Goal: Task Accomplishment & Management: Use online tool/utility

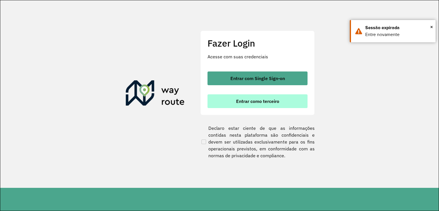
click at [267, 105] on button "Entrar como terceiro" at bounding box center [258, 101] width 100 height 14
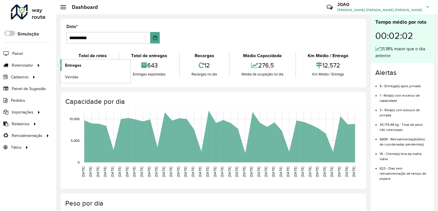
click at [80, 63] on span "Entregas" at bounding box center [73, 65] width 16 height 6
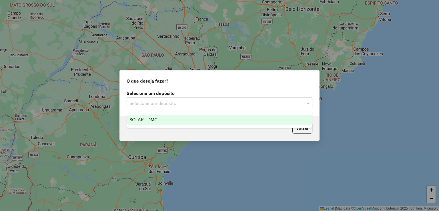
click at [310, 103] on span at bounding box center [309, 103] width 7 height 7
click at [157, 120] on span "SOLAR - DMC" at bounding box center [144, 119] width 28 height 5
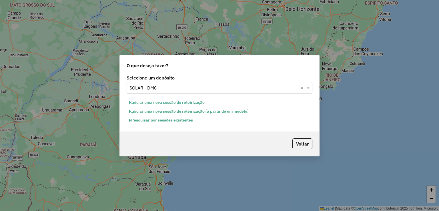
click at [155, 121] on button "Pesquisar por sessões existentes" at bounding box center [161, 120] width 69 height 9
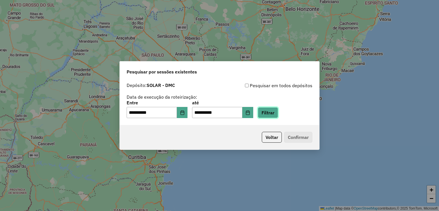
click at [278, 114] on button "Filtrar" at bounding box center [268, 112] width 20 height 11
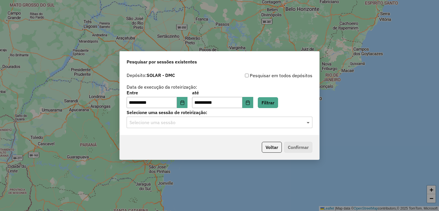
click at [307, 123] on span at bounding box center [309, 122] width 7 height 7
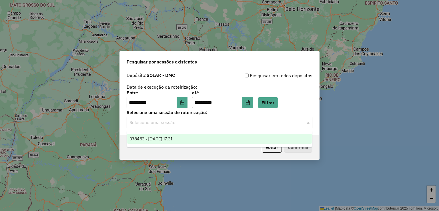
click at [172, 138] on span "978463 - 13/08/2025 17:31" at bounding box center [151, 138] width 43 height 5
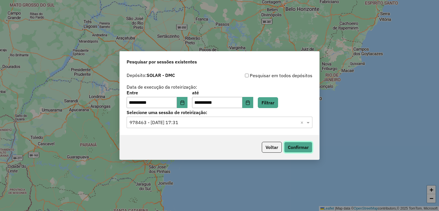
click at [304, 147] on button "Confirmar" at bounding box center [298, 147] width 28 height 11
click at [185, 101] on icon "Choose Date" at bounding box center [182, 102] width 5 height 5
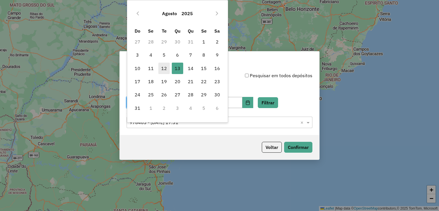
click at [165, 69] on span "12" at bounding box center [164, 68] width 11 height 11
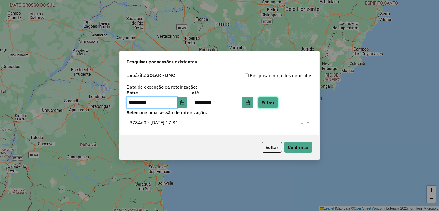
click at [272, 102] on button "Filtrar" at bounding box center [268, 102] width 20 height 11
click at [306, 122] on span at bounding box center [309, 122] width 7 height 7
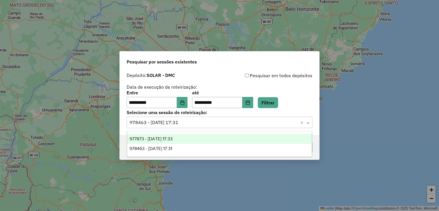
click at [189, 137] on div "977873 - 12/08/2025 17:33" at bounding box center [219, 139] width 185 height 10
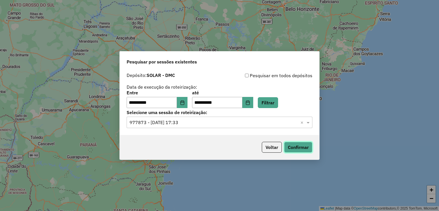
click at [307, 147] on button "Confirmar" at bounding box center [298, 147] width 28 height 11
click at [187, 100] on button "Choose Date" at bounding box center [182, 102] width 11 height 11
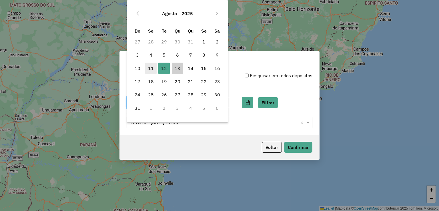
click at [151, 68] on span "11" at bounding box center [150, 68] width 11 height 11
type input "**********"
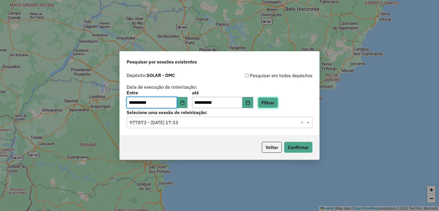
click at [278, 104] on button "Filtrar" at bounding box center [268, 102] width 20 height 11
click at [309, 123] on span at bounding box center [309, 122] width 7 height 7
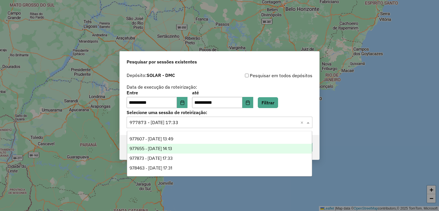
click at [188, 148] on div "977655 - 11/08/2025 14:13" at bounding box center [219, 149] width 185 height 10
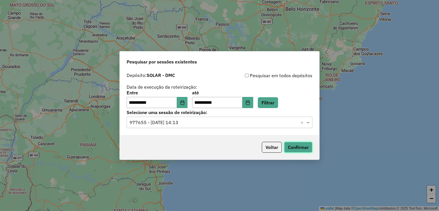
click at [306, 149] on button "Confirmar" at bounding box center [298, 147] width 28 height 11
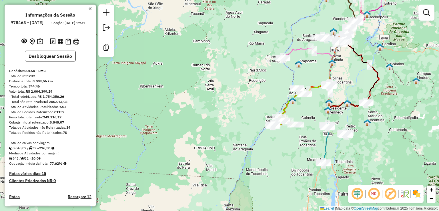
drag, startPoint x: 342, startPoint y: 56, endPoint x: 370, endPoint y: 66, distance: 30.0
click at [370, 66] on div "Janela de atendimento Grade de atendimento Capacidade Transportadoras Veículos …" at bounding box center [219, 105] width 439 height 211
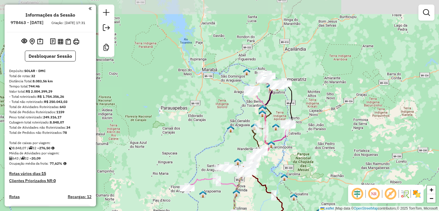
drag, startPoint x: 305, startPoint y: 38, endPoint x: 226, endPoint y: 108, distance: 105.2
click at [225, 110] on div "Janela de atendimento Grade de atendimento Capacidade Transportadoras Veículos …" at bounding box center [219, 105] width 439 height 211
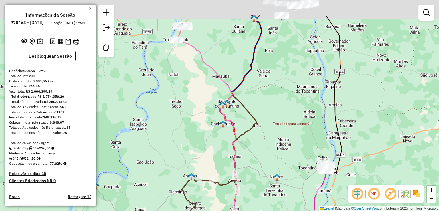
drag, startPoint x: 263, startPoint y: 74, endPoint x: 293, endPoint y: 81, distance: 31.2
click at [301, 112] on div "Janela de atendimento Grade de atendimento Capacidade Transportadoras Veículos …" at bounding box center [219, 105] width 439 height 211
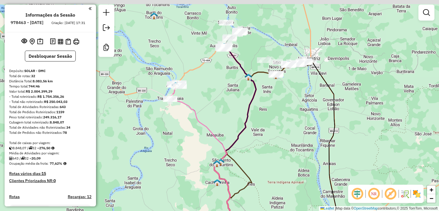
drag, startPoint x: 285, startPoint y: 58, endPoint x: 279, endPoint y: 112, distance: 55.0
click at [279, 115] on div "Janela de atendimento Grade de atendimento Capacidade Transportadoras Veículos …" at bounding box center [219, 105] width 439 height 211
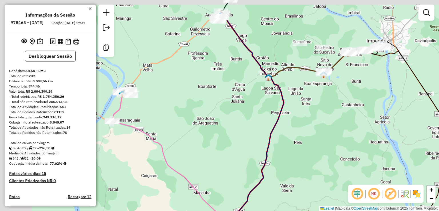
drag, startPoint x: 274, startPoint y: 89, endPoint x: 320, endPoint y: 108, distance: 49.6
click at [324, 114] on div "Janela de atendimento Grade de atendimento Capacidade Transportadoras Veículos …" at bounding box center [219, 105] width 439 height 211
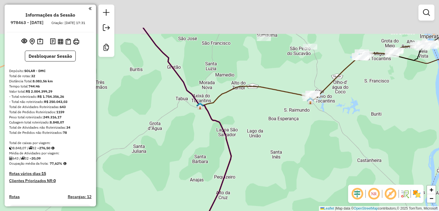
drag, startPoint x: 327, startPoint y: 82, endPoint x: 305, endPoint y: 152, distance: 72.9
click at [306, 154] on div "Janela de atendimento Grade de atendimento Capacidade Transportadoras Veículos …" at bounding box center [219, 105] width 439 height 211
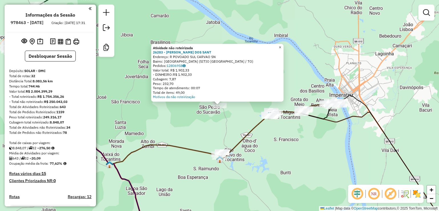
click at [282, 46] on span "×" at bounding box center [280, 47] width 3 height 5
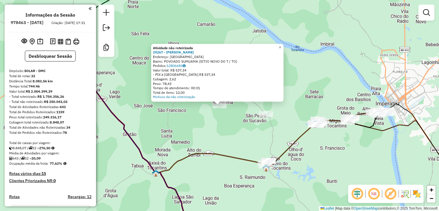
click at [223, 134] on div "Atividade não roteirizada 29267 - PAULA JORDANIA ELIAS Endereço: R RUA DO CAMPO…" at bounding box center [219, 105] width 439 height 211
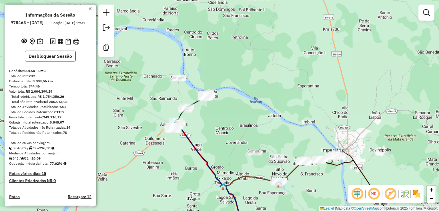
drag, startPoint x: 201, startPoint y: 74, endPoint x: 205, endPoint y: 70, distance: 5.8
click at [205, 71] on div "Janela de atendimento Grade de atendimento Capacidade Transportadoras Veículos …" at bounding box center [219, 105] width 439 height 211
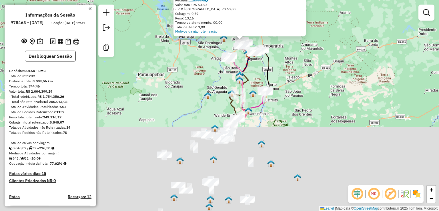
drag, startPoint x: 273, startPoint y: 163, endPoint x: 259, endPoint y: 58, distance: 106.2
click at [259, 47] on div "Atividade não roteirizada 28377 - KANANDA GOMES NOGUE Endereço: Rua Dois 94 Bai…" at bounding box center [219, 105] width 439 height 211
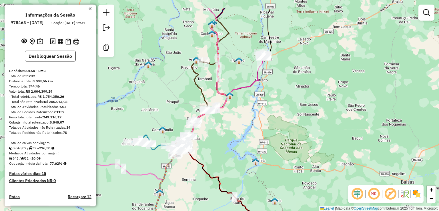
drag, startPoint x: 277, startPoint y: 55, endPoint x: 259, endPoint y: 128, distance: 75.6
click at [259, 128] on div "Atividade não roteirizada 28377 - KANANDA GOMES NOGUE Endereço: Rua Dois 94 Bai…" at bounding box center [219, 105] width 439 height 211
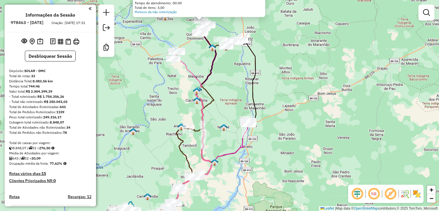
drag, startPoint x: 247, startPoint y: 68, endPoint x: 243, endPoint y: 92, distance: 24.4
click at [243, 92] on div "Atividade não roteirizada 28377 - KANANDA GOMES NOGUE Endereço: Rua Dois 94 Bai…" at bounding box center [219, 105] width 439 height 211
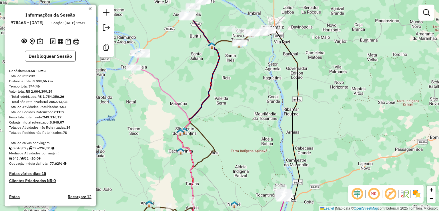
drag, startPoint x: 241, startPoint y: 66, endPoint x: 268, endPoint y: 91, distance: 36.3
click at [268, 91] on div "Atividade não roteirizada 28377 - KANANDA GOMES NOGUE Endereço: Rua Dois 94 Bai…" at bounding box center [219, 105] width 439 height 211
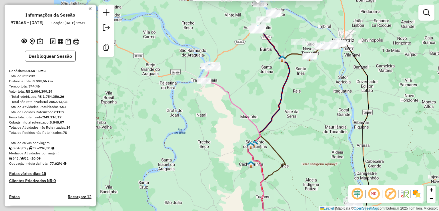
drag, startPoint x: 171, startPoint y: 57, endPoint x: 235, endPoint y: 82, distance: 68.8
click at [235, 82] on div "Atividade não roteirizada 28377 - KANANDA GOMES NOGUE Endereço: Rua Dois 94 Bai…" at bounding box center [219, 105] width 439 height 211
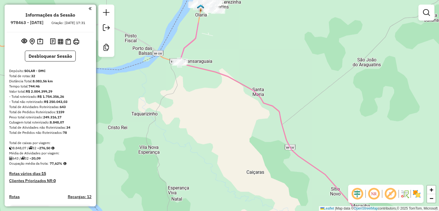
drag, startPoint x: 212, startPoint y: 58, endPoint x: 214, endPoint y: 101, distance: 43.6
click at [214, 101] on div "Atividade não roteirizada 28377 - KANANDA GOMES NOGUE Endereço: Rua Dois 94 Bai…" at bounding box center [219, 105] width 439 height 211
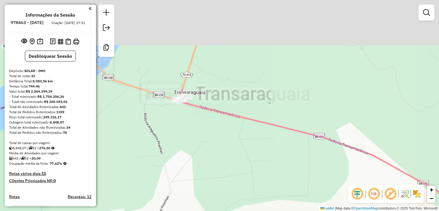
drag, startPoint x: 205, startPoint y: 54, endPoint x: 288, endPoint y: 176, distance: 147.4
click at [288, 176] on div "Atividade não roteirizada 28377 - KANANDA GOMES NOGUE Endereço: Rua Dois 94 Bai…" at bounding box center [219, 105] width 439 height 211
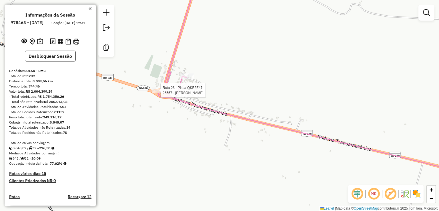
select select "**********"
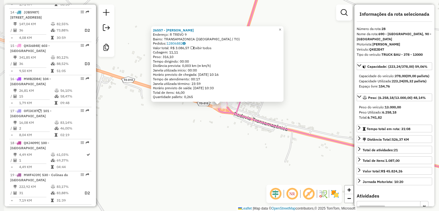
scroll to position [1115, 0]
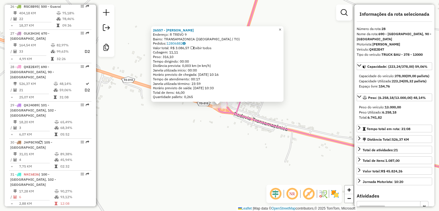
click at [282, 28] on span "×" at bounding box center [280, 29] width 3 height 5
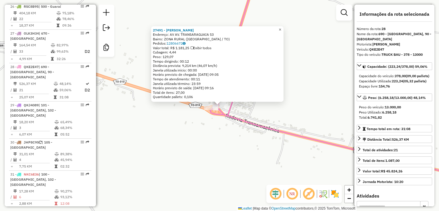
click at [282, 29] on span "×" at bounding box center [280, 29] width 3 height 5
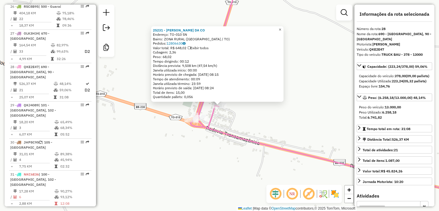
click at [282, 29] on span "×" at bounding box center [280, 29] width 3 height 5
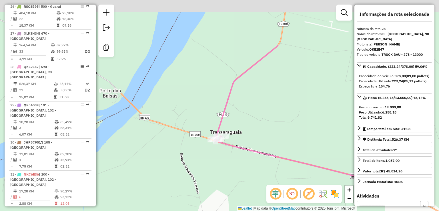
drag, startPoint x: 297, startPoint y: 50, endPoint x: 244, endPoint y: 106, distance: 77.1
click at [244, 108] on div "Janela de atendimento Grade de atendimento Capacidade Transportadoras Veículos …" at bounding box center [219, 105] width 439 height 211
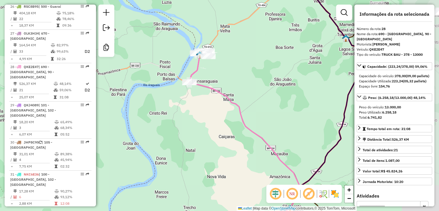
drag, startPoint x: 281, startPoint y: 69, endPoint x: 219, endPoint y: 72, distance: 62.4
click at [219, 72] on div "Janela de atendimento Grade de atendimento Capacidade Transportadoras Veículos …" at bounding box center [219, 105] width 439 height 211
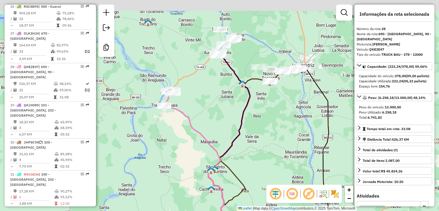
drag, startPoint x: 249, startPoint y: 83, endPoint x: 195, endPoint y: 103, distance: 57.6
click at [195, 103] on div "Janela de atendimento Grade de atendimento Capacidade Transportadoras Veículos …" at bounding box center [219, 105] width 439 height 211
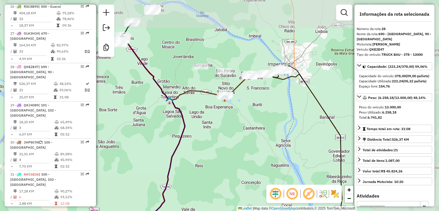
drag, startPoint x: 284, startPoint y: 106, endPoint x: 216, endPoint y: 128, distance: 71.3
click at [215, 130] on div "Janela de atendimento Grade de atendimento Capacidade Transportadoras Veículos …" at bounding box center [219, 105] width 439 height 211
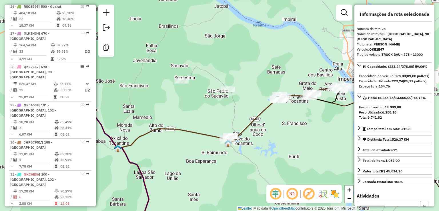
drag, startPoint x: 272, startPoint y: 84, endPoint x: 287, endPoint y: 145, distance: 62.2
click at [287, 145] on div "Janela de atendimento Grade de atendimento Capacidade Transportadoras Veículos …" at bounding box center [219, 105] width 439 height 211
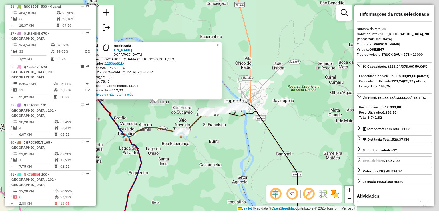
drag, startPoint x: 310, startPoint y: 150, endPoint x: 234, endPoint y: 144, distance: 76.0
click at [234, 144] on div "Atividade não roteirizada 29267 - PAULA JORDANIA ELIAS Endereço: R RUA DO CAMPO…" at bounding box center [219, 105] width 439 height 211
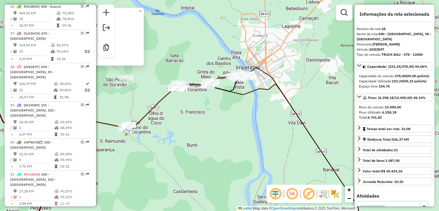
drag, startPoint x: 245, startPoint y: 119, endPoint x: 252, endPoint y: 124, distance: 8.2
click at [252, 124] on div "Atividade não roteirizada 29267 - PAULA JORDANIA ELIAS Endereço: R RUA DO CAMPO…" at bounding box center [219, 105] width 439 height 211
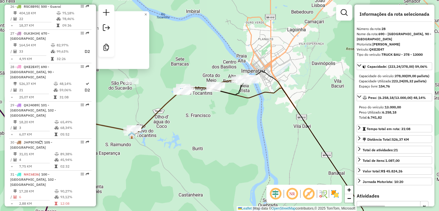
click at [198, 87] on icon at bounding box center [212, 85] width 62 height 13
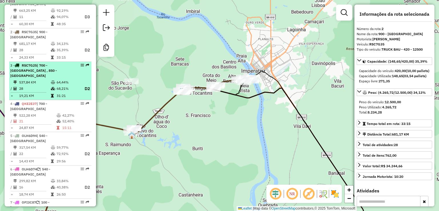
scroll to position [194, 0]
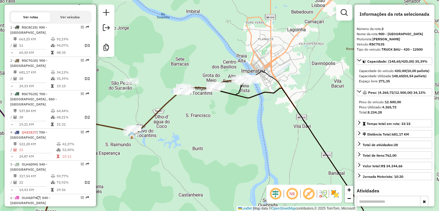
click at [218, 126] on div "Janela de atendimento Grade de atendimento Capacidade Transportadoras Veículos …" at bounding box center [219, 105] width 439 height 211
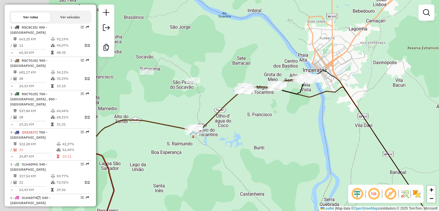
drag, startPoint x: 187, startPoint y: 139, endPoint x: 249, endPoint y: 135, distance: 62.5
click at [253, 138] on div "Janela de atendimento Grade de atendimento Capacidade Transportadoras Veículos …" at bounding box center [219, 105] width 439 height 211
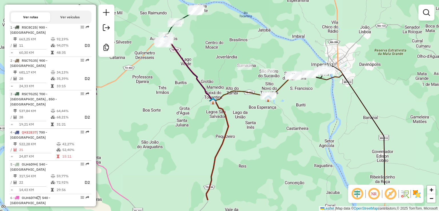
drag, startPoint x: 280, startPoint y: 130, endPoint x: 303, endPoint y: 111, distance: 29.3
click at [303, 111] on div "Janela de atendimento Grade de atendimento Capacidade Transportadoras Veículos …" at bounding box center [219, 105] width 439 height 211
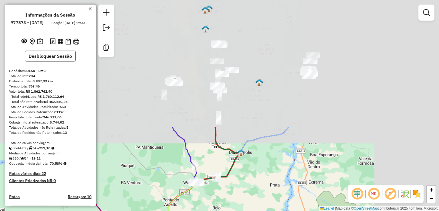
drag, startPoint x: 351, startPoint y: 43, endPoint x: 259, endPoint y: 156, distance: 146.2
click at [270, 191] on div "Janela de atendimento Grade de atendimento Capacidade Transportadoras Veículos …" at bounding box center [219, 105] width 439 height 211
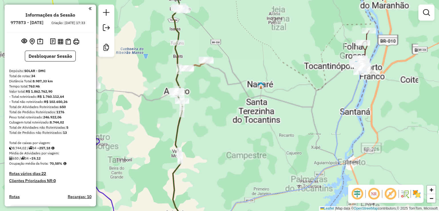
drag, startPoint x: 247, startPoint y: 37, endPoint x: 275, endPoint y: 169, distance: 135.7
click at [275, 171] on div "Janela de atendimento Grade de atendimento Capacidade Transportadoras Veículos …" at bounding box center [219, 105] width 439 height 211
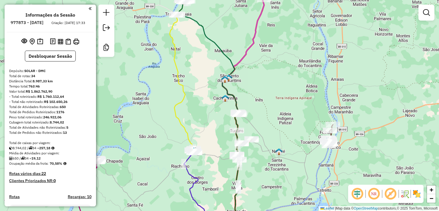
drag, startPoint x: 278, startPoint y: 153, endPoint x: 279, endPoint y: 78, distance: 75.0
click at [279, 78] on div "Janela de atendimento Grade de atendimento Capacidade Transportadoras Veículos …" at bounding box center [219, 105] width 439 height 211
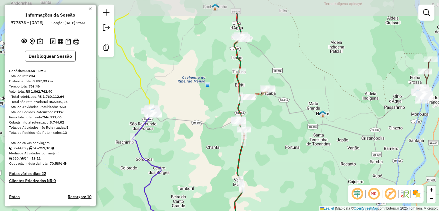
drag, startPoint x: 248, startPoint y: 70, endPoint x: 283, endPoint y: 100, distance: 46.0
click at [283, 100] on div "Janela de atendimento Grade de atendimento Capacidade Transportadoras Veículos …" at bounding box center [219, 105] width 439 height 211
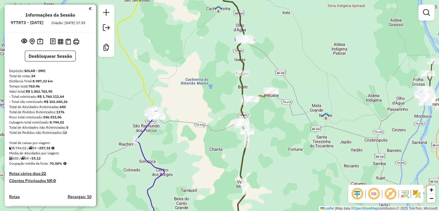
drag, startPoint x: 260, startPoint y: 55, endPoint x: 251, endPoint y: 92, distance: 37.5
click at [251, 92] on div "Janela de atendimento Grade de atendimento Capacidade Transportadoras Veículos …" at bounding box center [219, 105] width 439 height 211
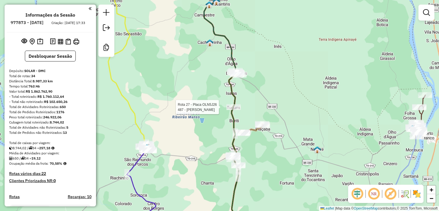
select select "**********"
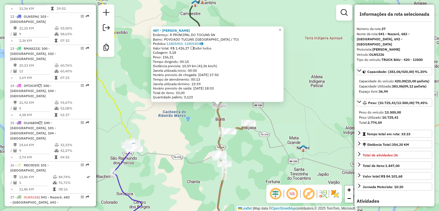
scroll to position [1050, 0]
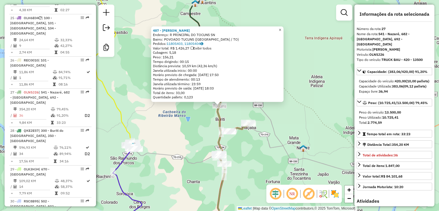
click at [282, 29] on span "×" at bounding box center [280, 29] width 3 height 5
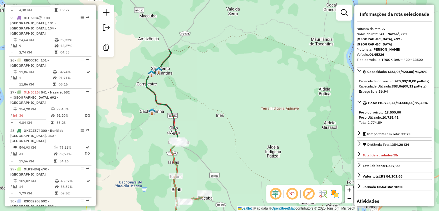
drag, startPoint x: 266, startPoint y: 64, endPoint x: 217, endPoint y: 63, distance: 48.7
click at [217, 63] on div "Janela de atendimento Grade de atendimento Capacidade Transportadoras Veículos …" at bounding box center [219, 105] width 439 height 211
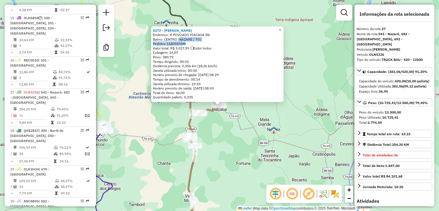
drag, startPoint x: 208, startPoint y: 41, endPoint x: 180, endPoint y: 39, distance: 28.7
click at [180, 39] on div "8372 - JUNIOR ALVES DA SILV Endereço: R POVOADO PIACAVA SN Bairro: CENTRO (NAZA…" at bounding box center [217, 64] width 129 height 72
click at [282, 28] on span "×" at bounding box center [280, 29] width 3 height 5
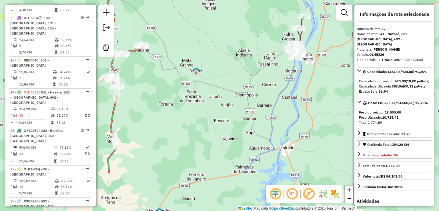
drag, startPoint x: 296, startPoint y: 125, endPoint x: 209, endPoint y: 69, distance: 103.7
click at [219, 66] on div "Janela de atendimento Grade de atendimento Capacidade Transportadoras Veículos …" at bounding box center [219, 105] width 439 height 211
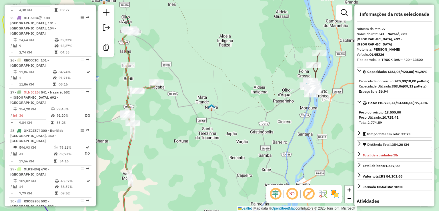
drag, startPoint x: 188, startPoint y: 42, endPoint x: 204, endPoint y: 80, distance: 40.7
click at [204, 80] on div "Janela de atendimento Grade de atendimento Capacidade Transportadoras Veículos …" at bounding box center [219, 105] width 439 height 211
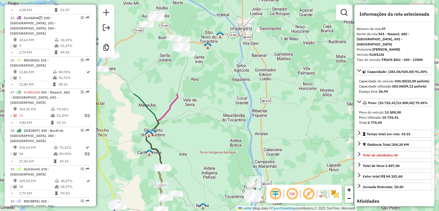
drag, startPoint x: 222, startPoint y: 71, endPoint x: 222, endPoint y: 150, distance: 79.0
click at [222, 150] on div "Janela de atendimento Grade de atendimento Capacidade Transportadoras Veículos …" at bounding box center [219, 105] width 439 height 211
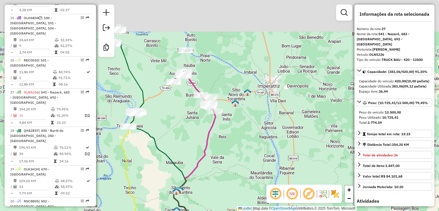
drag, startPoint x: 212, startPoint y: 69, endPoint x: 240, endPoint y: 132, distance: 69.4
click at [240, 132] on div "Janela de atendimento Grade de atendimento Capacidade Transportadoras Veículos …" at bounding box center [219, 105] width 439 height 211
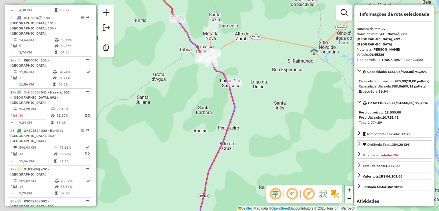
drag, startPoint x: 224, startPoint y: 104, endPoint x: 241, endPoint y: 94, distance: 20.3
click at [267, 109] on div "Janela de atendimento Grade de atendimento Capacidade Transportadoras Veículos …" at bounding box center [219, 105] width 439 height 211
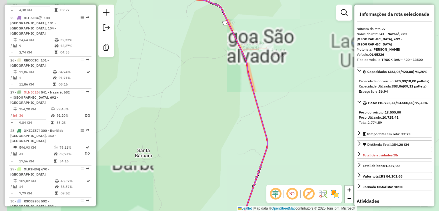
drag, startPoint x: 232, startPoint y: 92, endPoint x: 305, endPoint y: 91, distance: 73.0
click at [323, 96] on div "Janela de atendimento Grade de atendimento Capacidade Transportadoras Veículos …" at bounding box center [219, 105] width 439 height 211
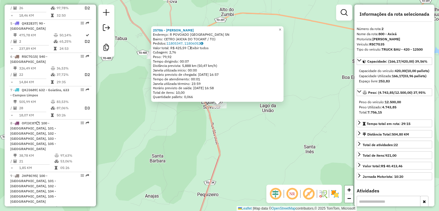
scroll to position [246, 0]
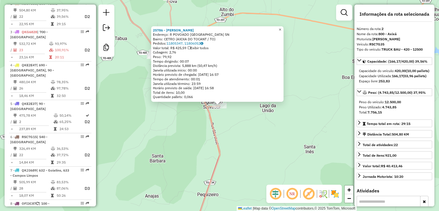
click at [282, 28] on span "×" at bounding box center [280, 29] width 3 height 5
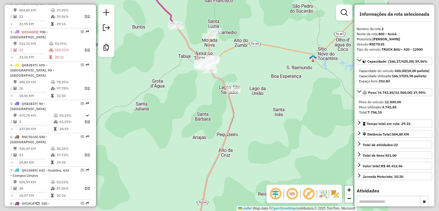
drag, startPoint x: 246, startPoint y: 60, endPoint x: 246, endPoint y: 87, distance: 27.2
click at [246, 87] on div "Janela de atendimento Grade de atendimento Capacidade Transportadoras Veículos …" at bounding box center [219, 105] width 439 height 211
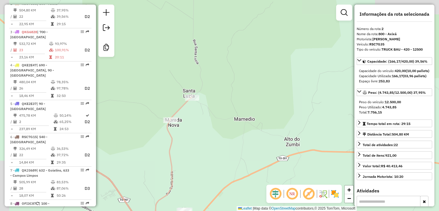
drag, startPoint x: 258, startPoint y: 36, endPoint x: 338, endPoint y: 90, distance: 96.5
click at [340, 90] on div "Janela de atendimento Grade de atendimento Capacidade Transportadoras Veículos …" at bounding box center [219, 105] width 439 height 211
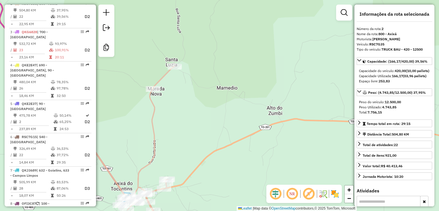
drag, startPoint x: 238, startPoint y: 80, endPoint x: 174, endPoint y: 114, distance: 72.3
click at [174, 117] on div "Janela de atendimento Grade de atendimento Capacidade Transportadoras Veículos …" at bounding box center [219, 105] width 439 height 211
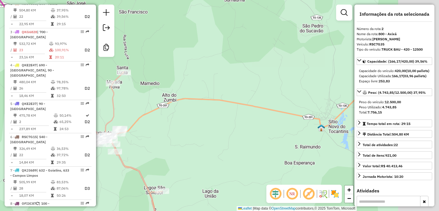
drag, startPoint x: 317, startPoint y: 90, endPoint x: 234, endPoint y: 68, distance: 86.2
click at [234, 72] on div "Janela de atendimento Grade de atendimento Capacidade Transportadoras Veículos …" at bounding box center [219, 105] width 439 height 211
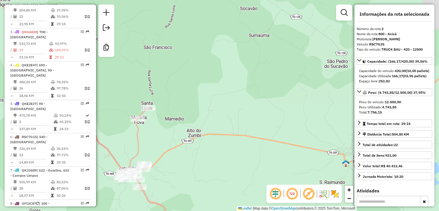
drag, startPoint x: 238, startPoint y: 48, endPoint x: 281, endPoint y: 87, distance: 58.1
click at [280, 90] on div "Janela de atendimento Grade de atendimento Capacidade Transportadoras Veículos …" at bounding box center [219, 105] width 439 height 211
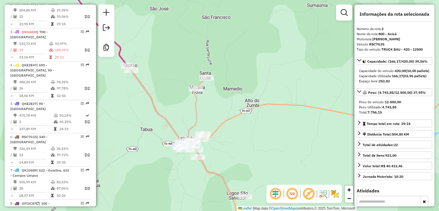
drag, startPoint x: 176, startPoint y: 135, endPoint x: 213, endPoint y: 98, distance: 52.8
click at [221, 96] on div "Janela de atendimento Grade de atendimento Capacidade Transportadoras Veículos …" at bounding box center [219, 105] width 439 height 211
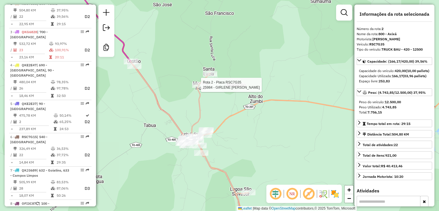
click at [201, 88] on div at bounding box center [199, 85] width 14 height 6
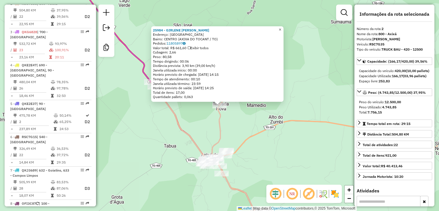
click at [282, 28] on span "×" at bounding box center [280, 29] width 3 height 5
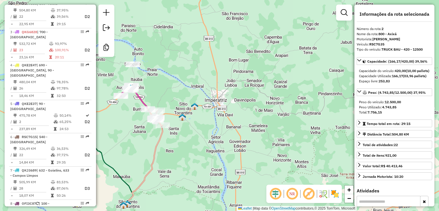
drag, startPoint x: 333, startPoint y: 139, endPoint x: 229, endPoint y: 115, distance: 107.2
click at [229, 114] on div "Janela de atendimento Grade de atendimento Capacidade Transportadoras Veículos …" at bounding box center [219, 105] width 439 height 211
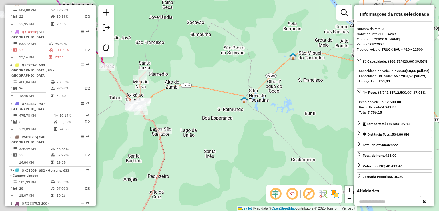
drag, startPoint x: 219, startPoint y: 118, endPoint x: 293, endPoint y: 123, distance: 73.7
click at [288, 116] on div "Janela de atendimento Grade de atendimento Capacidade Transportadoras Veículos …" at bounding box center [219, 105] width 439 height 211
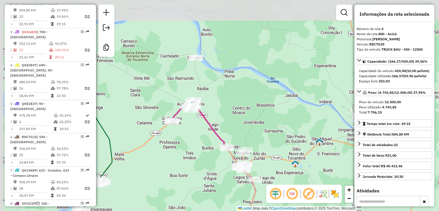
drag, startPoint x: 229, startPoint y: 65, endPoint x: 255, endPoint y: 112, distance: 54.6
click at [254, 112] on div "Janela de atendimento Grade de atendimento Capacidade Transportadoras Veículos …" at bounding box center [219, 105] width 439 height 211
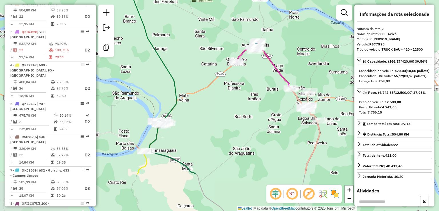
drag, startPoint x: 237, startPoint y: 114, endPoint x: 274, endPoint y: 76, distance: 52.8
click at [274, 76] on div "Janela de atendimento Grade de atendimento Capacidade Transportadoras Veículos …" at bounding box center [219, 105] width 439 height 211
drag, startPoint x: 228, startPoint y: 149, endPoint x: 269, endPoint y: 88, distance: 73.4
click at [269, 88] on div "Janela de atendimento Grade de atendimento Capacidade Transportadoras Veículos …" at bounding box center [219, 105] width 439 height 211
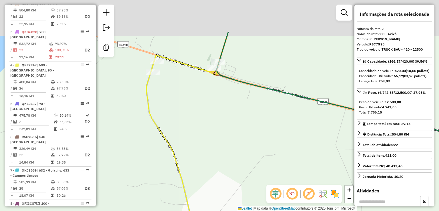
drag, startPoint x: 194, startPoint y: 45, endPoint x: 206, endPoint y: 98, distance: 54.3
click at [206, 98] on div "Janela de atendimento Grade de atendimento Capacidade Transportadoras Veículos …" at bounding box center [219, 105] width 439 height 211
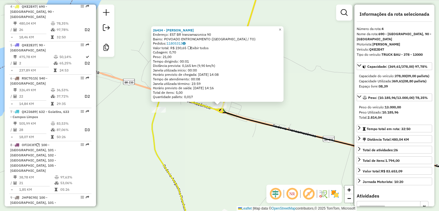
scroll to position [308, 0]
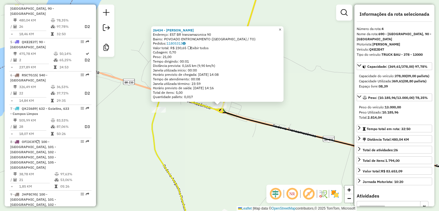
click at [282, 28] on span "×" at bounding box center [280, 29] width 3 height 5
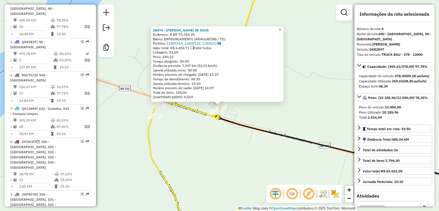
click at [282, 29] on span "×" at bounding box center [280, 29] width 3 height 5
click at [282, 27] on span "×" at bounding box center [280, 29] width 3 height 5
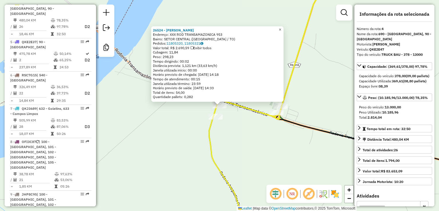
click at [282, 28] on span "×" at bounding box center [280, 29] width 3 height 5
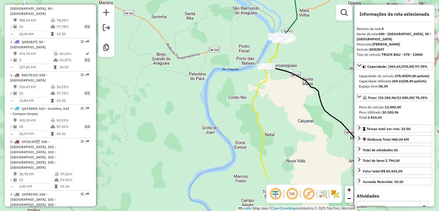
drag, startPoint x: 267, startPoint y: 161, endPoint x: 274, endPoint y: 106, distance: 56.3
click at [274, 107] on div "Janela de atendimento Grade de atendimento Capacidade Transportadoras Veículos …" at bounding box center [219, 105] width 439 height 211
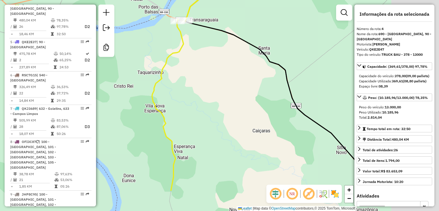
drag, startPoint x: 306, startPoint y: 101, endPoint x: 219, endPoint y: 54, distance: 98.3
click at [219, 54] on div "Janela de atendimento Grade de atendimento Capacidade Transportadoras Veículos …" at bounding box center [219, 105] width 439 height 211
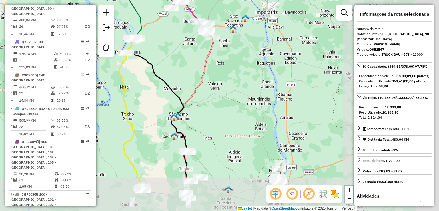
drag, startPoint x: 298, startPoint y: 145, endPoint x: 158, endPoint y: 90, distance: 151.2
click at [156, 92] on div "Janela de atendimento Grade de atendimento Capacidade Transportadoras Veículos …" at bounding box center [219, 105] width 439 height 211
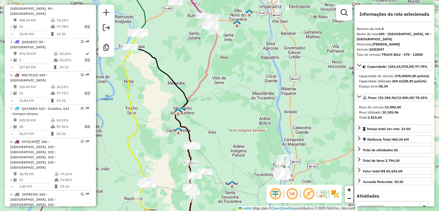
drag, startPoint x: 191, startPoint y: 56, endPoint x: 190, endPoint y: 51, distance: 4.3
click at [191, 51] on div "Janela de atendimento Grade de atendimento Capacidade Transportadoras Veículos …" at bounding box center [219, 105] width 439 height 211
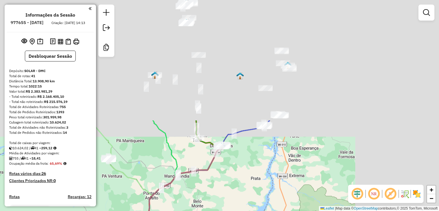
drag, startPoint x: 262, startPoint y: 12, endPoint x: 171, endPoint y: 142, distance: 158.9
click at [151, 168] on div "Janela de atendimento Grade de atendimento Capacidade Transportadoras Veículos …" at bounding box center [219, 105] width 439 height 211
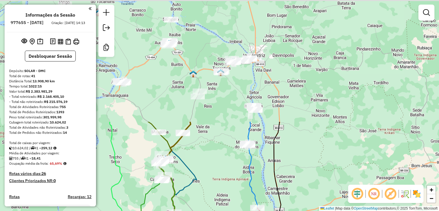
drag, startPoint x: 208, startPoint y: 54, endPoint x: 221, endPoint y: 142, distance: 89.7
click at [195, 197] on div "Janela de atendimento Grade de atendimento Capacidade Transportadoras Veículos …" at bounding box center [219, 105] width 439 height 211
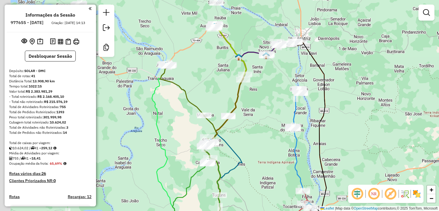
drag, startPoint x: 257, startPoint y: 110, endPoint x: 270, endPoint y: 108, distance: 13.1
click at [270, 108] on div "Janela de atendimento Grade de atendimento Capacidade Transportadoras Veículos …" at bounding box center [219, 105] width 439 height 211
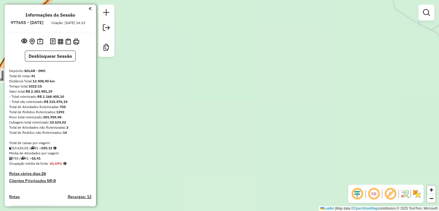
drag, startPoint x: 205, startPoint y: 111, endPoint x: 298, endPoint y: 101, distance: 93.6
click at [300, 101] on div "Janela de atendimento Grade de atendimento Capacidade Transportadoras Veículos …" at bounding box center [219, 105] width 439 height 211
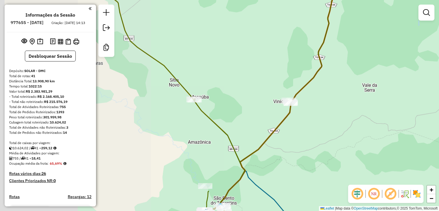
drag, startPoint x: 122, startPoint y: 96, endPoint x: 257, endPoint y: 93, distance: 135.4
click at [276, 87] on div "Janela de atendimento Grade de atendimento Capacidade Transportadoras Veículos …" at bounding box center [219, 105] width 439 height 211
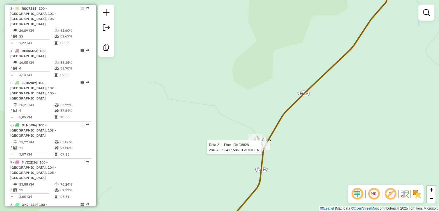
select select "**********"
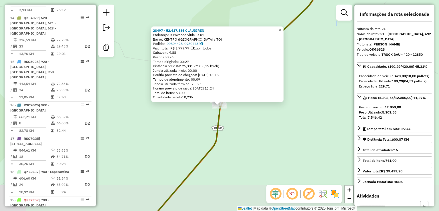
scroll to position [867, 0]
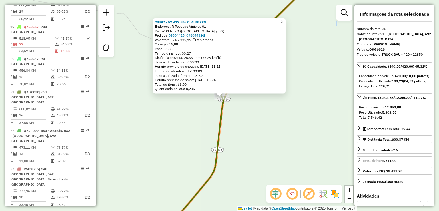
click at [284, 19] on span "×" at bounding box center [282, 21] width 3 height 5
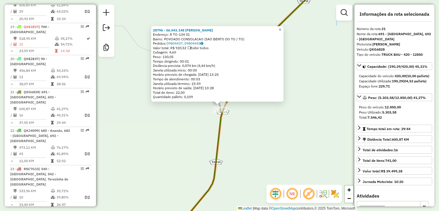
click at [282, 28] on span "×" at bounding box center [280, 29] width 3 height 5
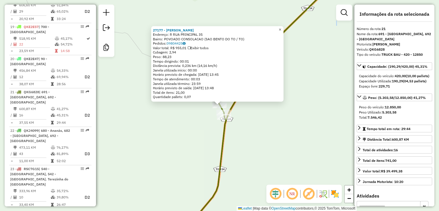
drag, startPoint x: 285, startPoint y: 28, endPoint x: 249, endPoint y: 40, distance: 38.7
click at [282, 28] on span "×" at bounding box center [280, 29] width 3 height 5
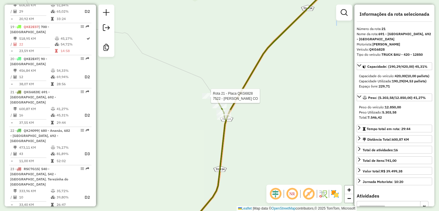
click at [203, 99] on div at bounding box center [209, 96] width 14 height 6
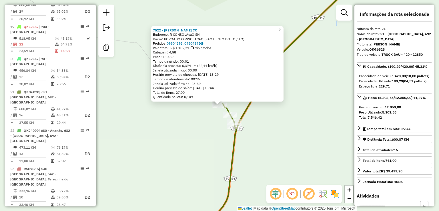
click at [282, 28] on span "×" at bounding box center [280, 29] width 3 height 5
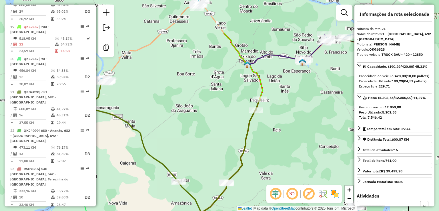
drag, startPoint x: 301, startPoint y: 49, endPoint x: 286, endPoint y: 103, distance: 56.1
click at [286, 103] on div "Janela de atendimento Grade de atendimento Capacidade Transportadoras Veículos …" at bounding box center [219, 105] width 439 height 211
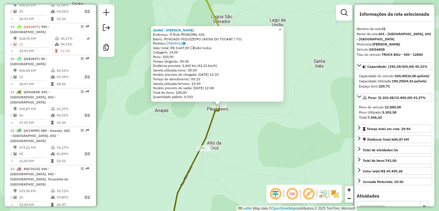
click at [282, 27] on span "×" at bounding box center [280, 29] width 3 height 5
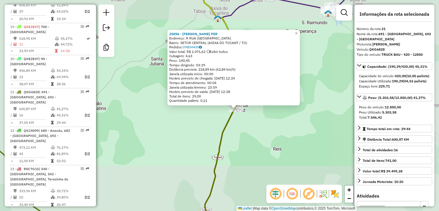
click at [282, 121] on div "25896 - [GEOGRAPHIC_DATA] PER Endereço: R RUA [GEOGRAPHIC_DATA] SN Bairro: SETO…" at bounding box center [219, 105] width 439 height 211
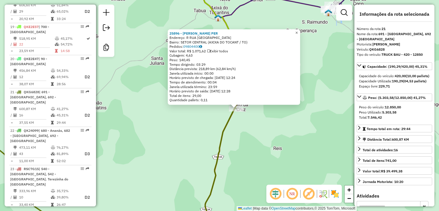
click at [298, 31] on span "×" at bounding box center [297, 32] width 3 height 5
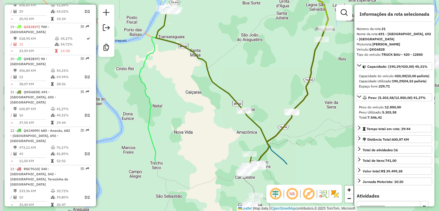
drag, startPoint x: 318, startPoint y: 93, endPoint x: 343, endPoint y: 63, distance: 39.8
click at [343, 63] on div "Janela de atendimento Grade de atendimento Capacidade Transportadoras Veículos …" at bounding box center [219, 105] width 439 height 211
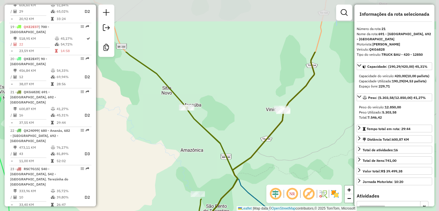
drag, startPoint x: 319, startPoint y: 96, endPoint x: 271, endPoint y: 146, distance: 69.4
click at [260, 163] on div "Janela de atendimento Grade de atendimento Capacidade Transportadoras Veículos …" at bounding box center [219, 105] width 439 height 211
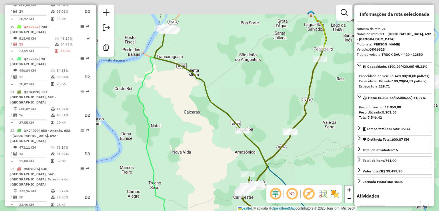
drag, startPoint x: 340, startPoint y: 43, endPoint x: 317, endPoint y: 106, distance: 66.7
click at [317, 108] on div "Janela de atendimento Grade de atendimento Capacidade Transportadoras Veículos …" at bounding box center [219, 105] width 439 height 211
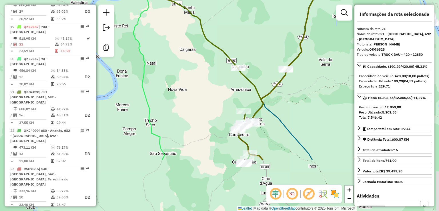
drag, startPoint x: 263, startPoint y: 134, endPoint x: 265, endPoint y: 46, distance: 87.9
click at [265, 46] on div "Janela de atendimento Grade de atendimento Capacidade Transportadoras Veículos …" at bounding box center [219, 105] width 439 height 211
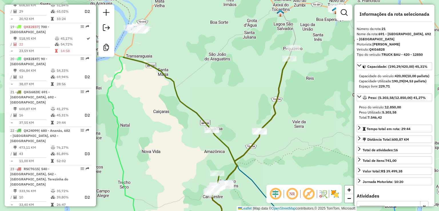
drag, startPoint x: 264, startPoint y: 21, endPoint x: 235, endPoint y: 66, distance: 53.5
click at [238, 86] on div "Janela de atendimento Grade de atendimento Capacidade Transportadoras Veículos …" at bounding box center [219, 105] width 439 height 211
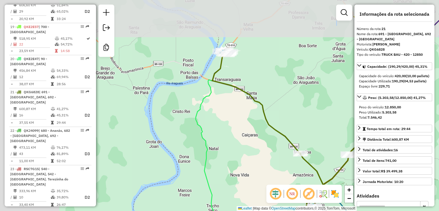
drag, startPoint x: 201, startPoint y: 48, endPoint x: 242, endPoint y: 90, distance: 58.9
click at [263, 86] on div "Janela de atendimento Grade de atendimento Capacidade Transportadoras Veículos …" at bounding box center [219, 105] width 439 height 211
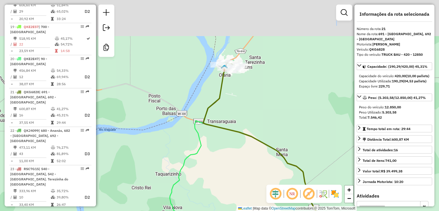
drag, startPoint x: 245, startPoint y: 35, endPoint x: 237, endPoint y: 105, distance: 69.9
click at [237, 105] on div "Janela de atendimento Grade de atendimento Capacidade Transportadoras Veículos …" at bounding box center [219, 105] width 439 height 211
